Goal: Task Accomplishment & Management: Manage account settings

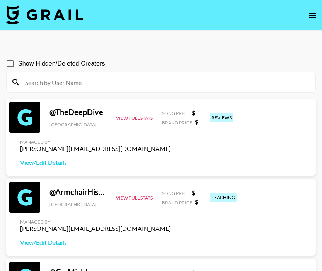
click at [137, 76] on input at bounding box center [165, 82] width 290 height 12
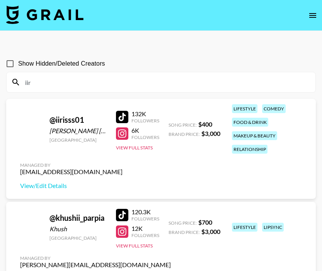
type input "iir"
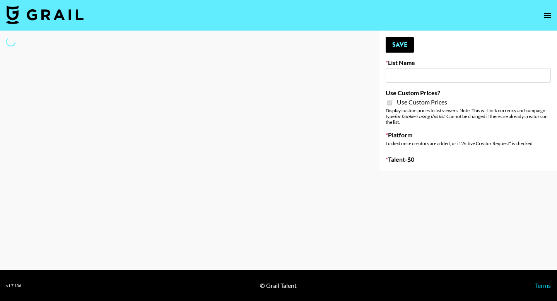
type input "Bunnie AI"
checkbox input "true"
select select "Brand"
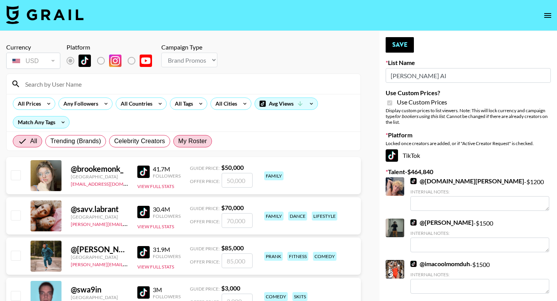
click at [187, 139] on span "My Roster" at bounding box center [192, 140] width 29 height 9
click at [178, 141] on input "My Roster" at bounding box center [178, 141] width 0 height 0
radio input "true"
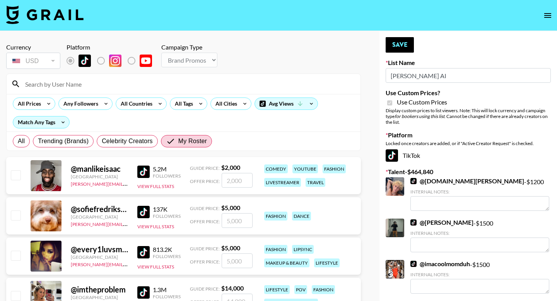
click at [228, 190] on div "@ manlikeisaac United Kingdom ella.makin@grail-talent.com 5.2M Followers View F…" at bounding box center [183, 175] width 355 height 37
click at [230, 183] on input "number" at bounding box center [237, 180] width 31 height 15
type input "27"
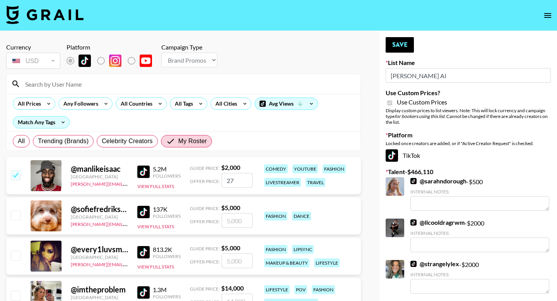
checkbox input "true"
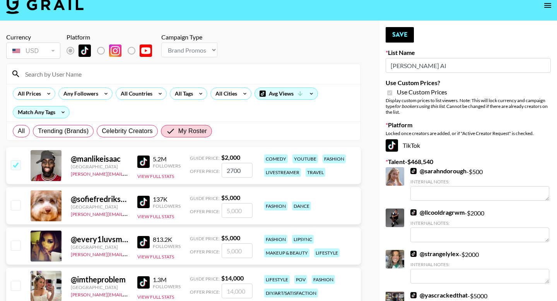
scroll to position [11, 0]
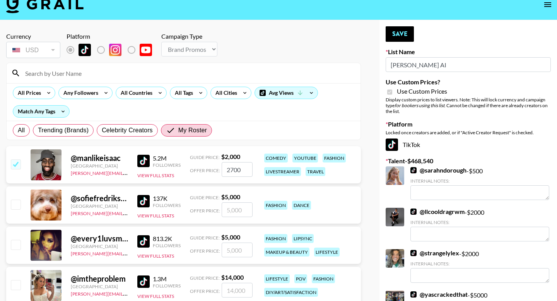
type input "2700"
click at [12, 244] on input "checkbox" at bounding box center [15, 244] width 9 height 9
checkbox input "true"
drag, startPoint x: 244, startPoint y: 250, endPoint x: 210, endPoint y: 250, distance: 34.0
click at [210, 250] on div "Offer Price: 5000" at bounding box center [221, 249] width 63 height 15
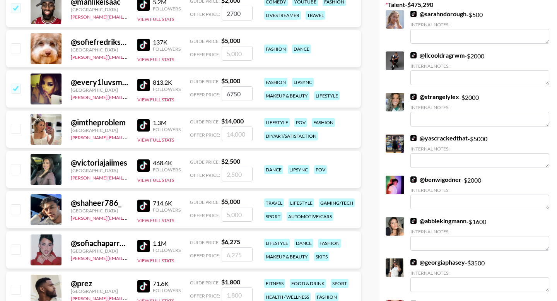
scroll to position [168, 0]
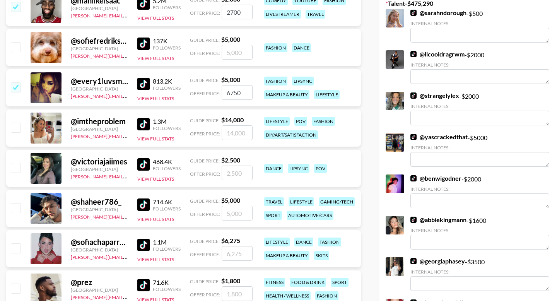
type input "6750"
click at [239, 176] on input "number" at bounding box center [237, 172] width 31 height 15
type input "34"
checkbox input "true"
type input "3400"
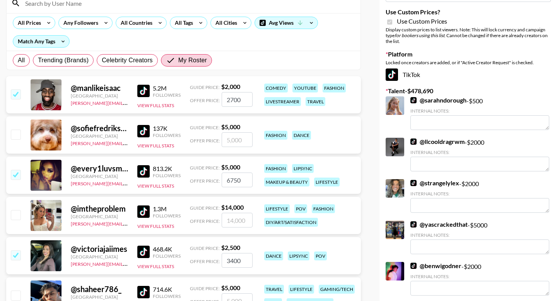
scroll to position [0, 0]
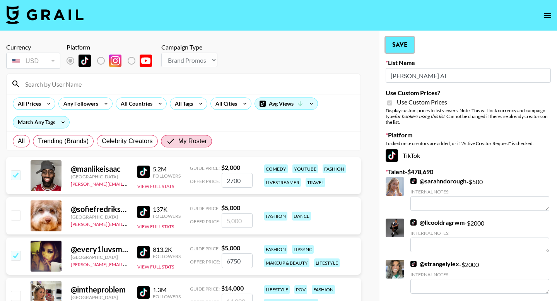
click at [397, 48] on button "Save" at bounding box center [399, 44] width 28 height 15
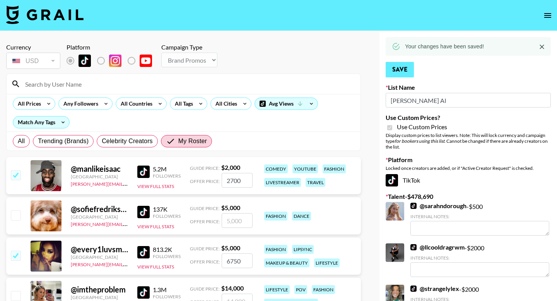
click at [397, 48] on icon at bounding box center [396, 46] width 9 height 9
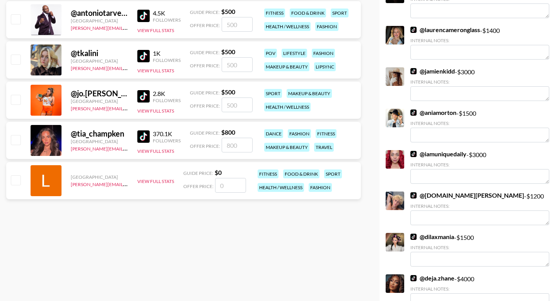
scroll to position [1617, 0]
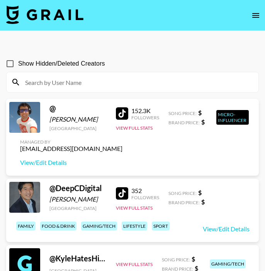
click at [255, 16] on icon "open drawer" at bounding box center [255, 15] width 9 height 9
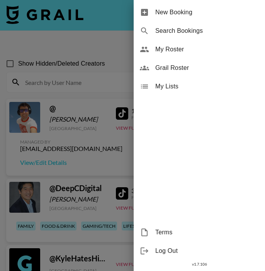
click at [196, 52] on span "My Roster" at bounding box center [207, 49] width 104 height 9
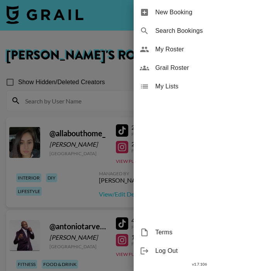
click at [122, 77] on div at bounding box center [132, 135] width 265 height 271
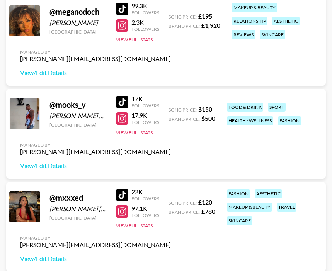
scroll to position [3419, 0]
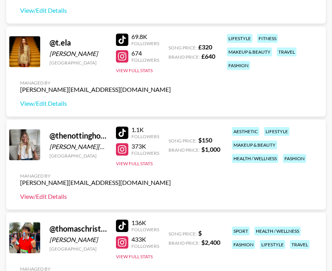
click at [60, 196] on link "View/Edit Details" at bounding box center [95, 197] width 151 height 8
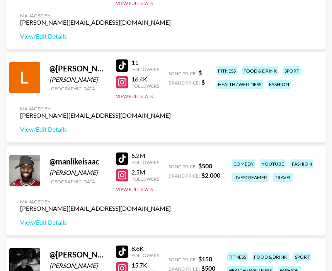
scroll to position [2000, 0]
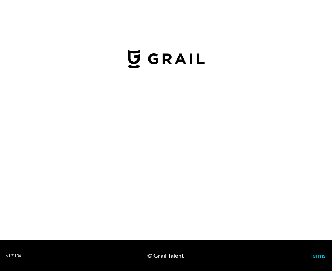
select select "USD"
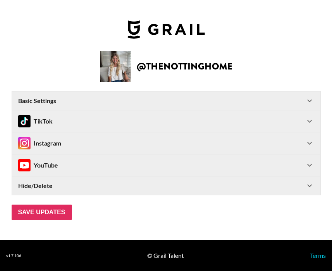
click at [307, 142] on icon at bounding box center [309, 143] width 9 height 9
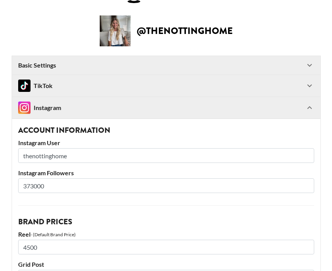
scroll to position [92, 0]
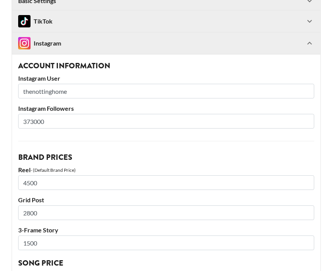
click at [307, 21] on icon at bounding box center [309, 21] width 9 height 9
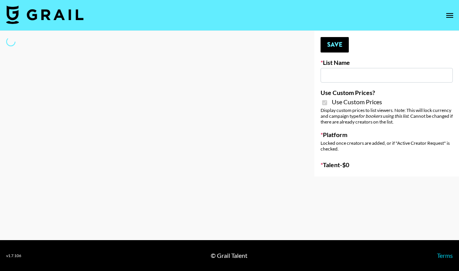
type input "Halovida ([DATE])"
checkbox input "true"
select select "Brand"
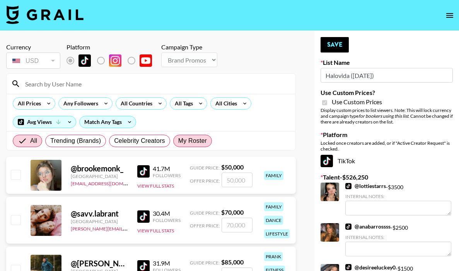
click at [195, 139] on span "My Roster" at bounding box center [192, 140] width 29 height 9
click at [178, 141] on input "My Roster" at bounding box center [178, 141] width 0 height 0
radio input "true"
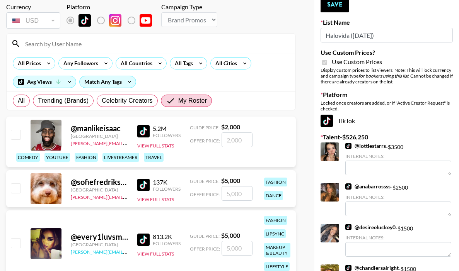
scroll to position [86, 0]
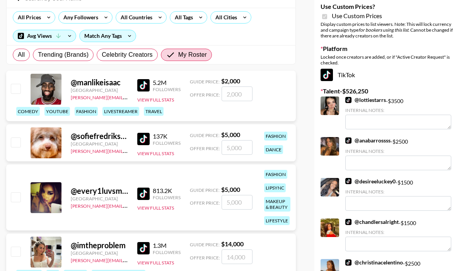
click at [12, 194] on input "checkbox" at bounding box center [15, 197] width 9 height 9
checkbox input "true"
type input "5000"
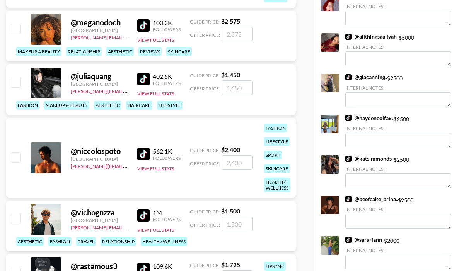
scroll to position [604, 0]
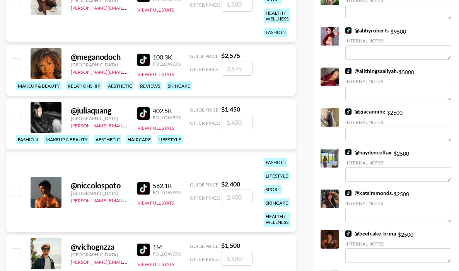
click at [15, 116] on input "checkbox" at bounding box center [15, 116] width 9 height 9
checkbox input "true"
type input "1450"
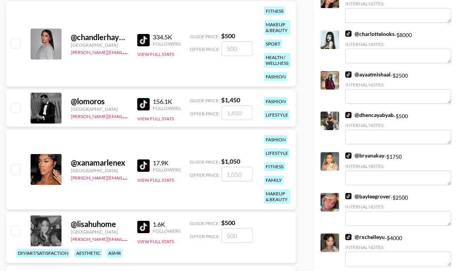
scroll to position [1862, 0]
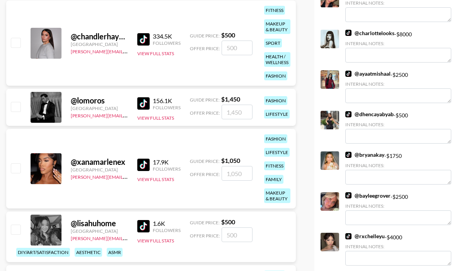
click at [17, 44] on input "checkbox" at bounding box center [15, 42] width 9 height 9
checkbox input "true"
type input "500"
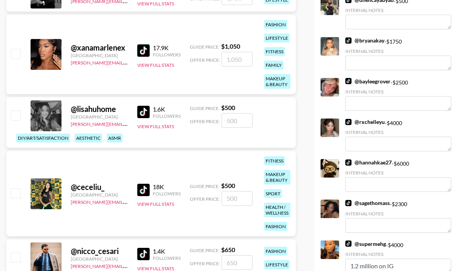
scroll to position [1903, 0]
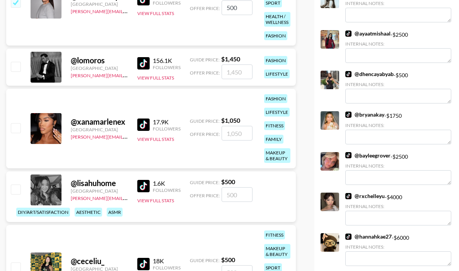
click at [17, 3] on input "checkbox" at bounding box center [15, 2] width 9 height 9
checkbox input "false"
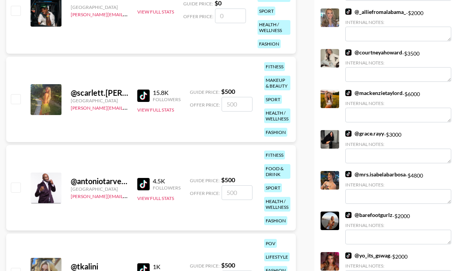
scroll to position [2656, 0]
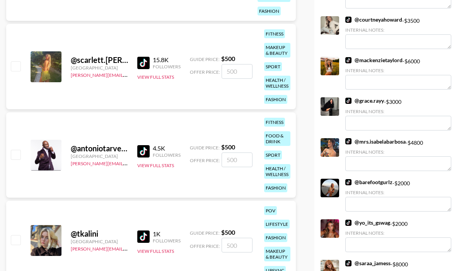
click at [15, 70] on input "checkbox" at bounding box center [15, 65] width 9 height 9
checkbox input "true"
type input "500"
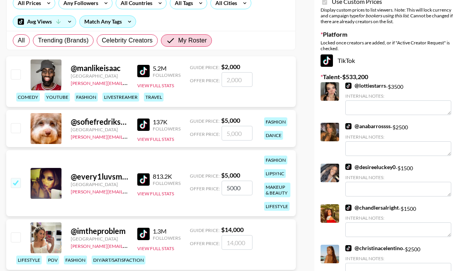
scroll to position [0, 0]
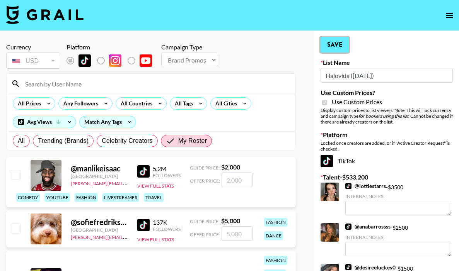
click at [329, 48] on button "Save" at bounding box center [335, 44] width 28 height 15
click at [329, 49] on button "Save" at bounding box center [335, 44] width 28 height 15
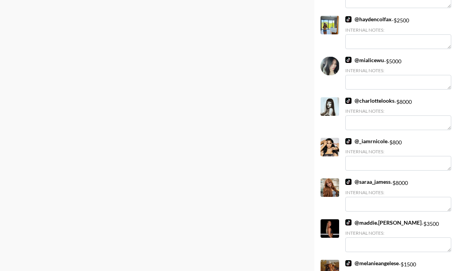
scroll to position [3378, 0]
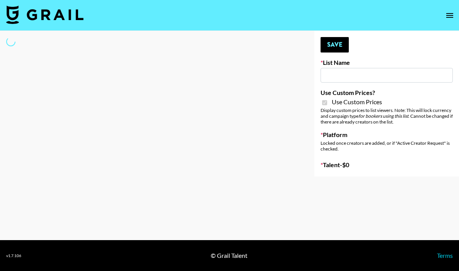
type input "Hily ([DATE])"
checkbox input "true"
select select "Brand"
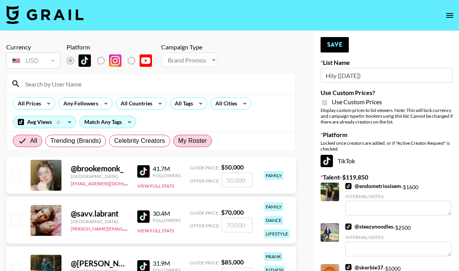
click at [190, 144] on span "My Roster" at bounding box center [192, 140] width 29 height 9
click at [178, 141] on input "My Roster" at bounding box center [178, 141] width 0 height 0
radio input "true"
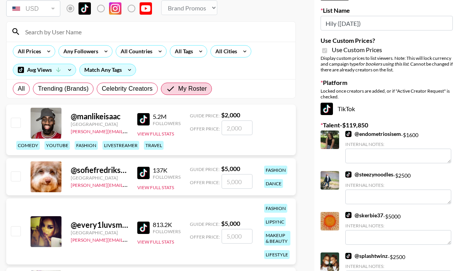
scroll to position [68, 0]
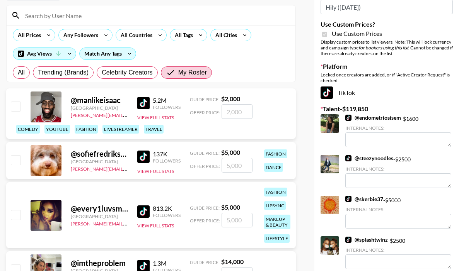
click at [17, 217] on input "checkbox" at bounding box center [15, 214] width 9 height 9
checkbox input "true"
type input "5000"
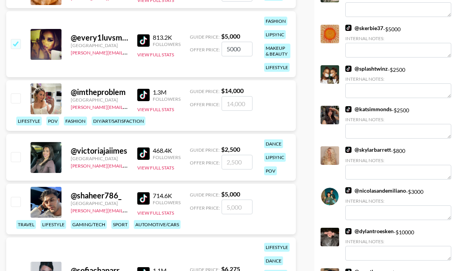
scroll to position [242, 0]
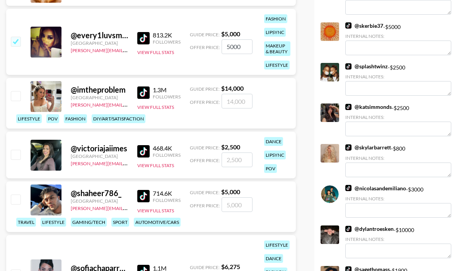
click at [16, 154] on input "checkbox" at bounding box center [15, 154] width 9 height 9
checkbox input "true"
type input "2500"
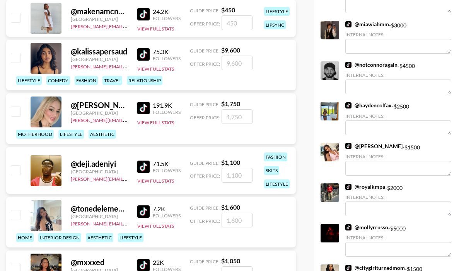
scroll to position [1559, 0]
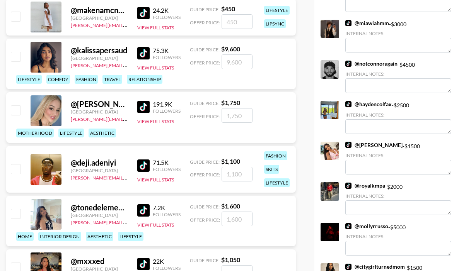
click at [17, 57] on input "checkbox" at bounding box center [15, 56] width 9 height 9
checkbox input "true"
drag, startPoint x: 242, startPoint y: 65, endPoint x: 218, endPoint y: 65, distance: 23.2
click at [218, 65] on div "Offer Price: 9600" at bounding box center [221, 62] width 63 height 15
type input "5"
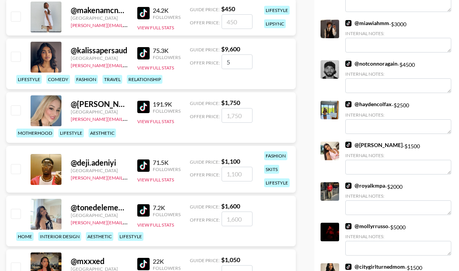
checkbox input "false"
checkbox input "true"
type input "4"
checkbox input "false"
checkbox input "true"
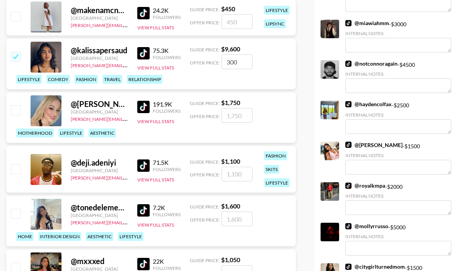
type input "3000"
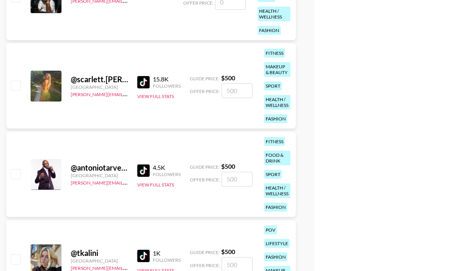
scroll to position [2660, 0]
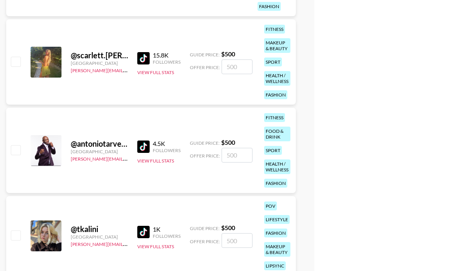
click at [16, 59] on input "checkbox" at bounding box center [15, 61] width 9 height 9
checkbox input "true"
type input "500"
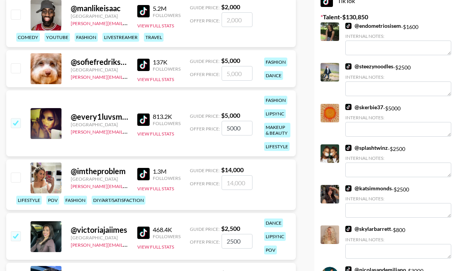
scroll to position [0, 0]
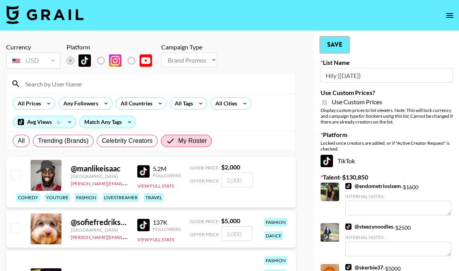
click at [338, 38] on button "Save" at bounding box center [335, 44] width 28 height 15
click at [0, 0] on div "Your changes have been saved!" at bounding box center [0, 0] width 0 height 0
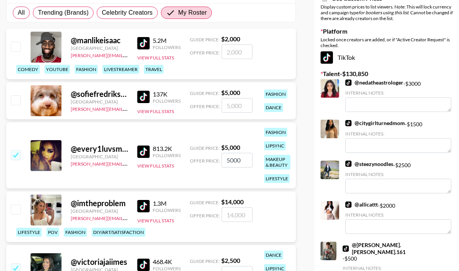
scroll to position [136, 0]
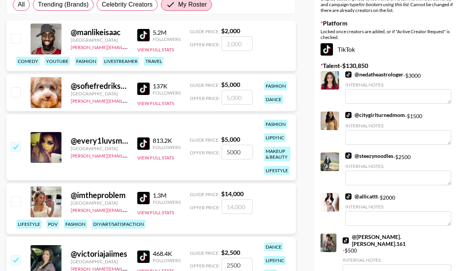
drag, startPoint x: 250, startPoint y: 151, endPoint x: 208, endPoint y: 148, distance: 41.5
click at [209, 148] on div "Offer Price: 5000" at bounding box center [221, 152] width 63 height 15
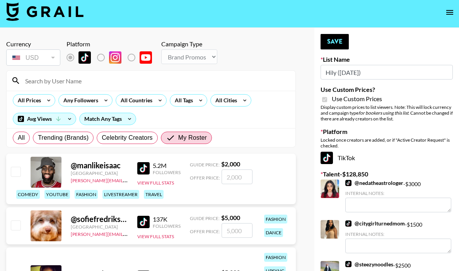
scroll to position [0, 0]
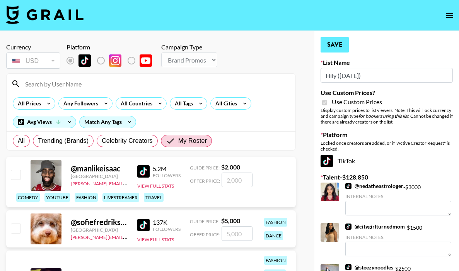
type input "3000"
click at [338, 41] on button "Save" at bounding box center [335, 44] width 28 height 15
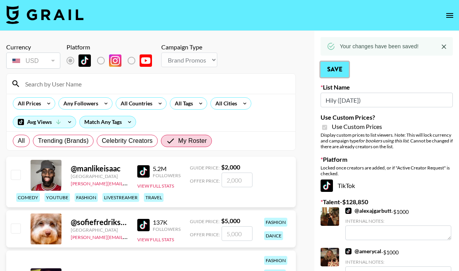
click at [342, 72] on button "Save" at bounding box center [335, 69] width 28 height 15
